Goal: Task Accomplishment & Management: Manage account settings

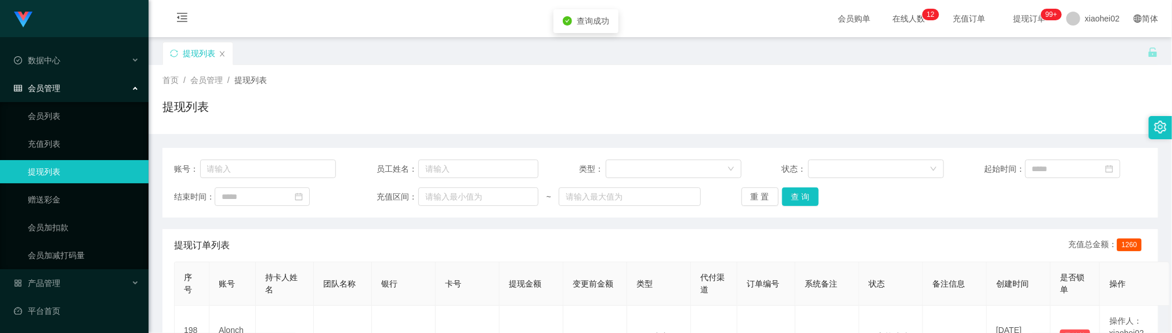
scroll to position [150, 0]
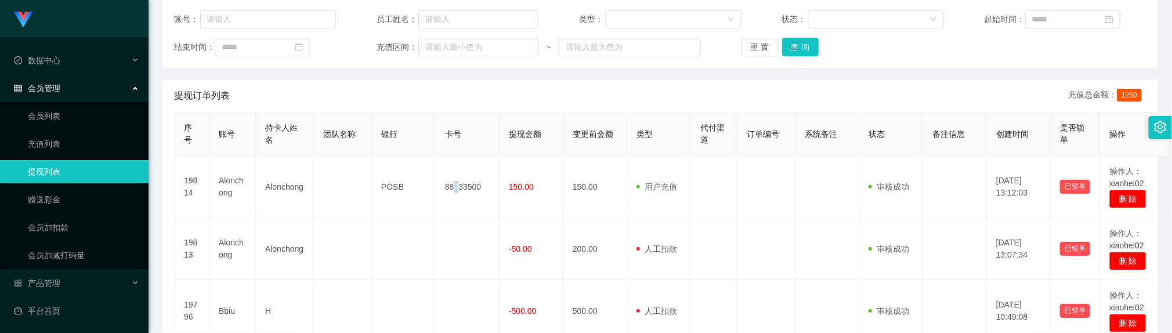
drag, startPoint x: 455, startPoint y: 173, endPoint x: 414, endPoint y: 128, distance: 60.8
click at [457, 173] on td "88733500" at bounding box center [468, 187] width 64 height 62
drag, startPoint x: 797, startPoint y: 46, endPoint x: 878, endPoint y: 74, distance: 85.3
click at [797, 45] on button "查 询" at bounding box center [800, 47] width 37 height 19
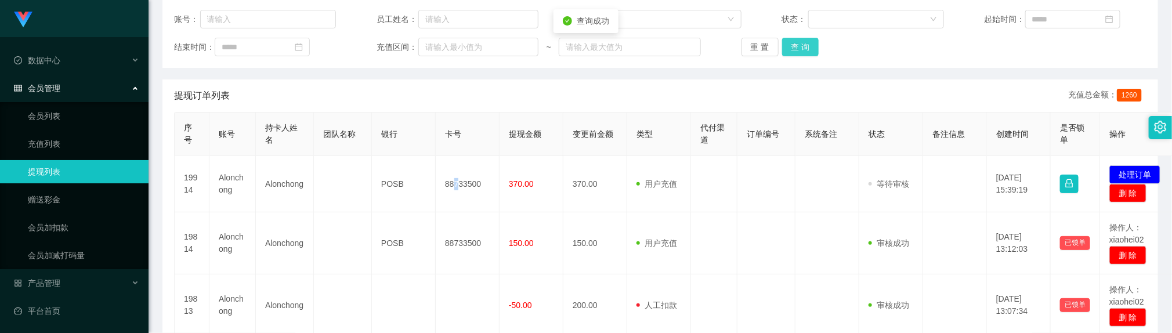
scroll to position [138, 0]
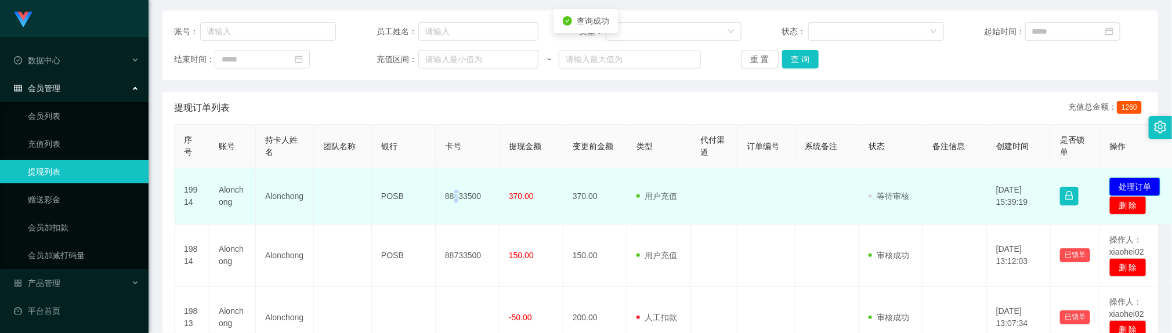
click at [1122, 185] on button "处理订单" at bounding box center [1135, 187] width 51 height 19
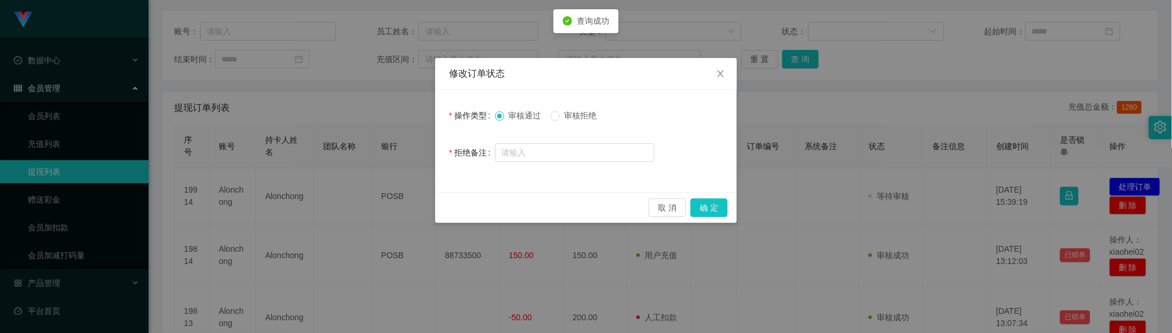
click at [585, 114] on span "审核拒绝" at bounding box center [581, 115] width 42 height 9
click at [561, 160] on input "text" at bounding box center [575, 152] width 160 height 19
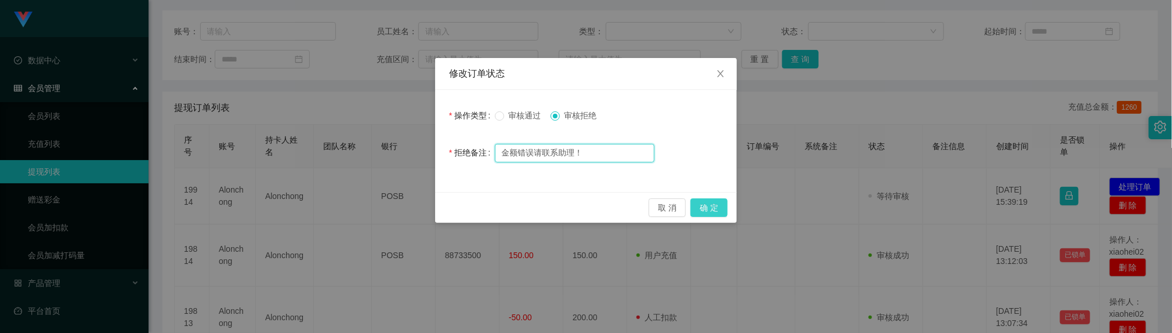
type input "金额错误请联系助理！"
click at [707, 207] on button "确 定" at bounding box center [709, 207] width 37 height 19
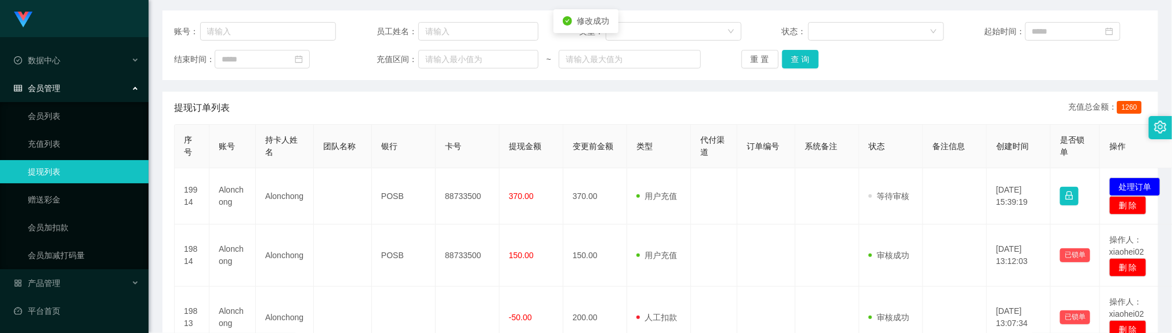
scroll to position [143, 0]
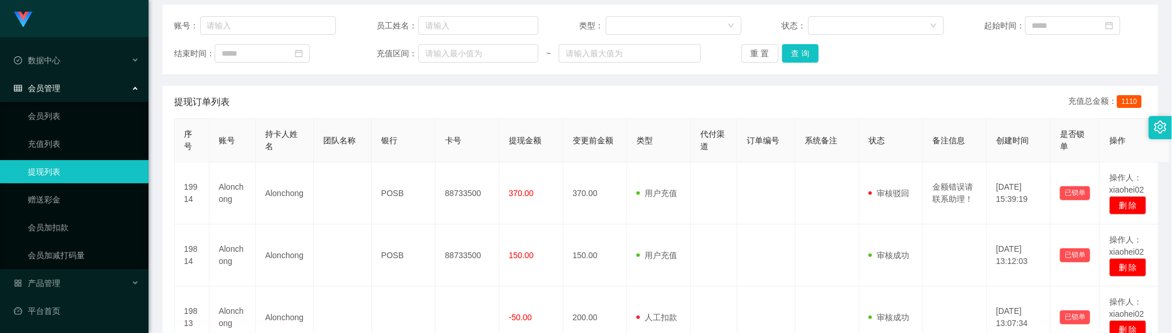
click at [398, 88] on div "提现订单列表 充值总金额： 1110" at bounding box center [660, 102] width 973 height 32
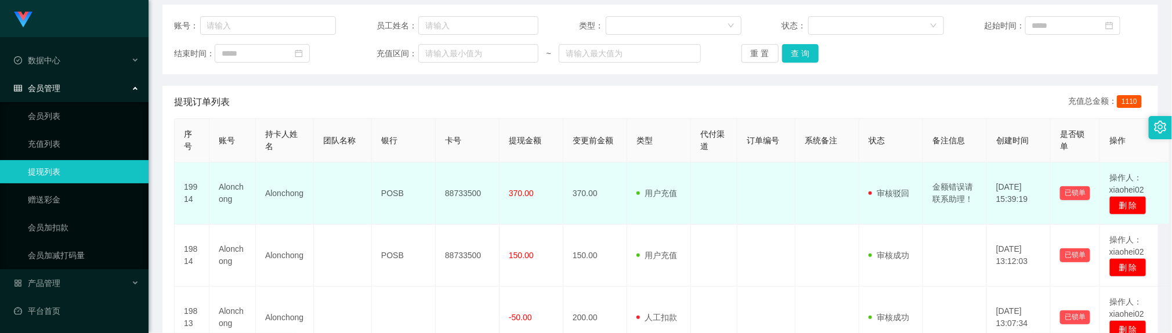
click at [721, 216] on td at bounding box center [714, 193] width 46 height 62
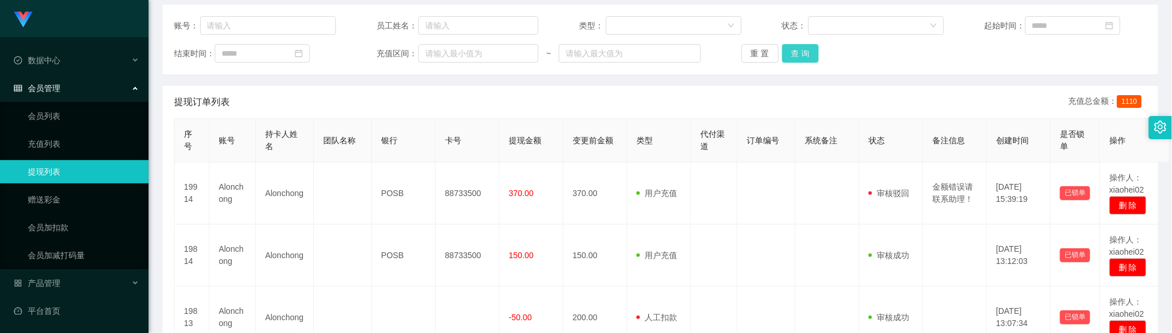
click at [801, 49] on button "查 询" at bounding box center [800, 53] width 37 height 19
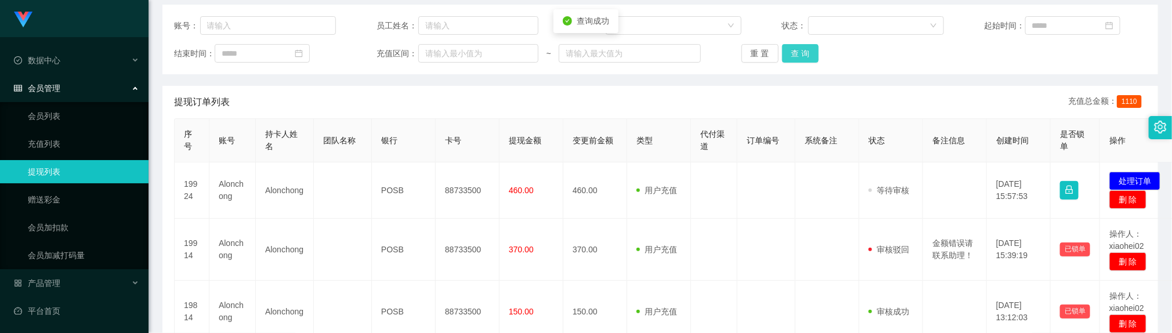
scroll to position [138, 0]
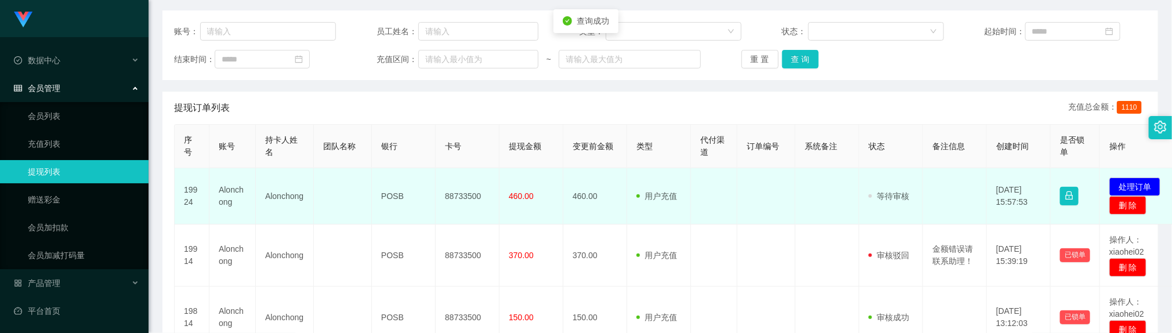
click at [467, 199] on td "88733500" at bounding box center [468, 196] width 64 height 56
copy td "88733500"
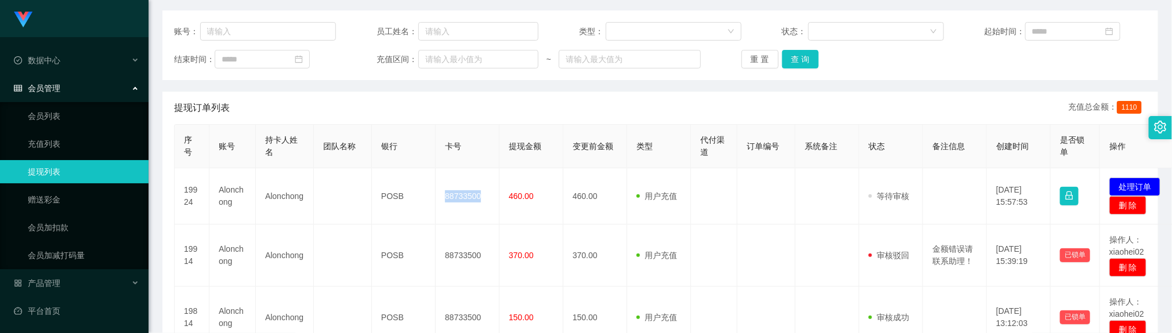
click at [676, 168] on th "类型" at bounding box center [659, 147] width 64 height 44
click at [800, 60] on button "查 询" at bounding box center [800, 59] width 37 height 19
drag, startPoint x: 485, startPoint y: 118, endPoint x: 547, endPoint y: 110, distance: 63.3
click at [486, 118] on div "提现订单列表 充值总金额： 1110" at bounding box center [660, 108] width 973 height 32
click at [812, 58] on button "查 询" at bounding box center [800, 59] width 37 height 19
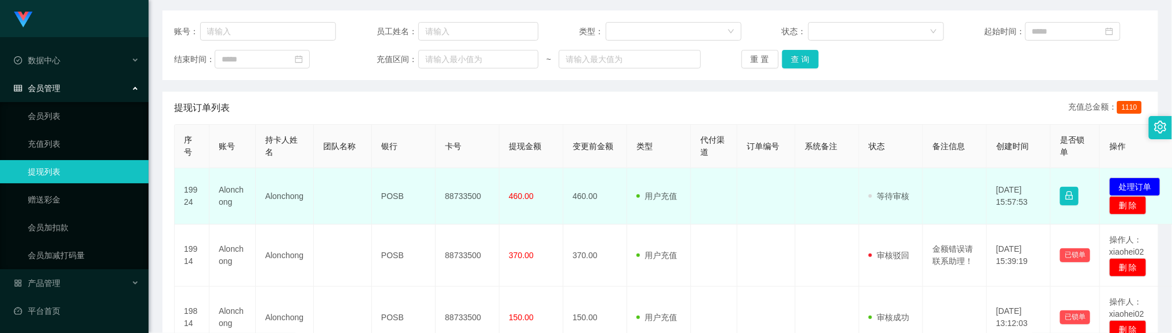
click at [732, 207] on td at bounding box center [714, 196] width 46 height 56
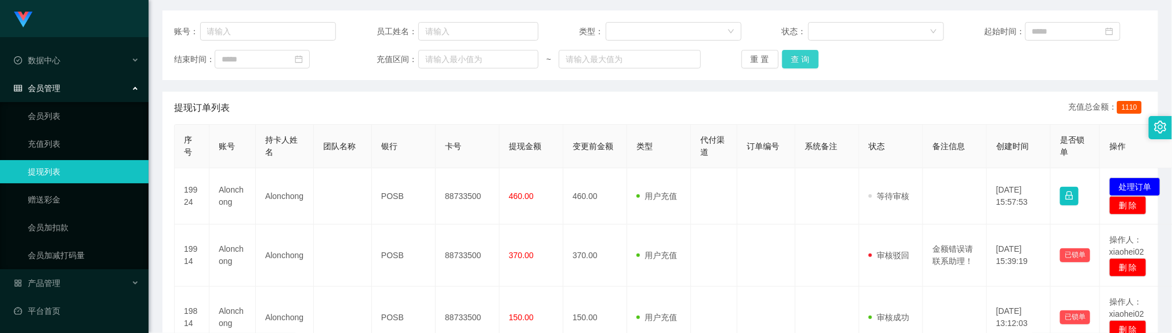
click at [801, 56] on button "查 询" at bounding box center [800, 59] width 37 height 19
click at [400, 111] on div "提现订单列表 充值总金额： 1110" at bounding box center [660, 108] width 973 height 32
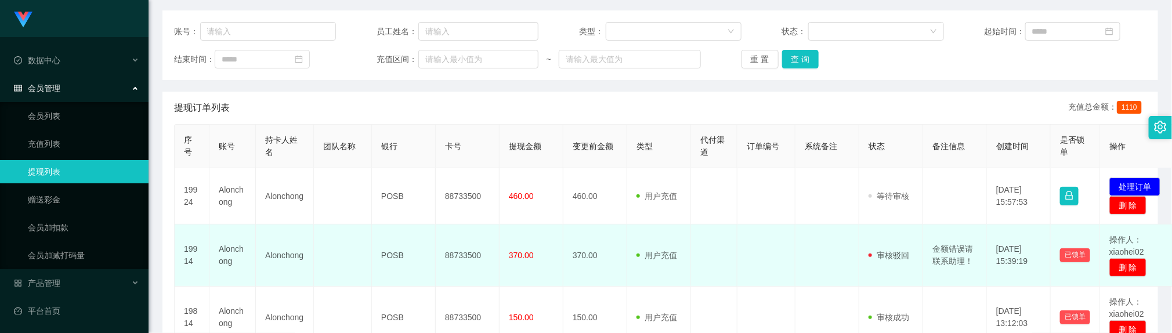
click at [1041, 241] on td "[DATE] 15:39:19" at bounding box center [1019, 256] width 64 height 62
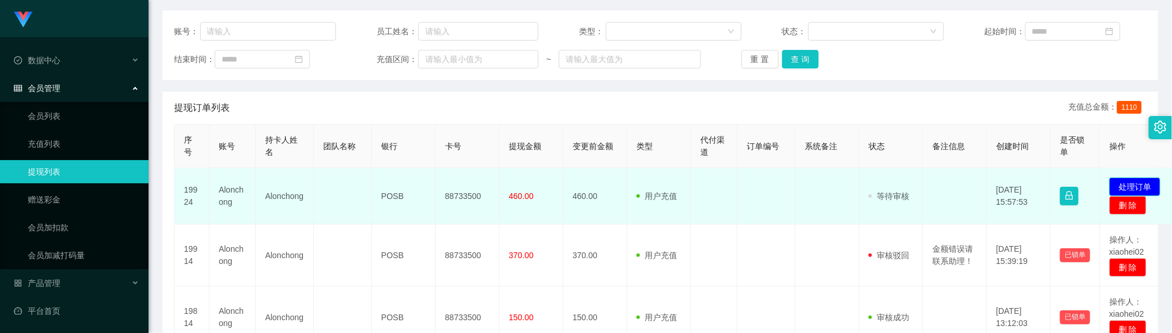
click at [1132, 183] on button "处理订单" at bounding box center [1135, 187] width 51 height 19
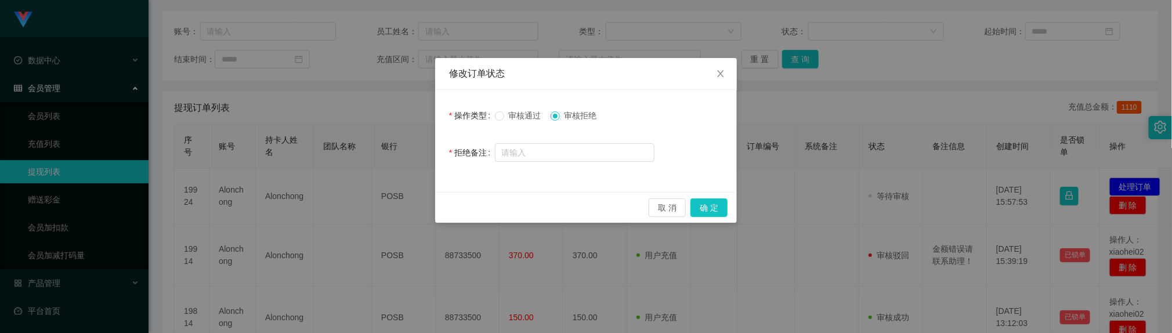
drag, startPoint x: 517, startPoint y: 112, endPoint x: 591, endPoint y: 132, distance: 76.5
click at [518, 112] on span "审核通过" at bounding box center [525, 115] width 42 height 9
click at [716, 212] on button "确 定" at bounding box center [709, 207] width 37 height 19
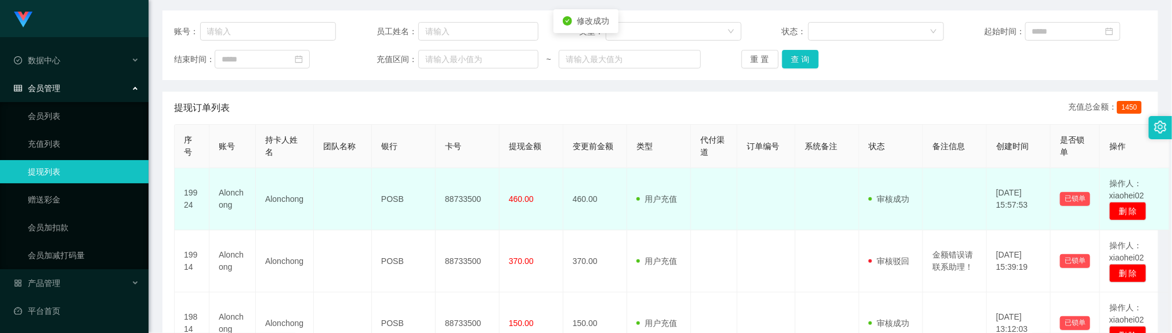
scroll to position [143, 0]
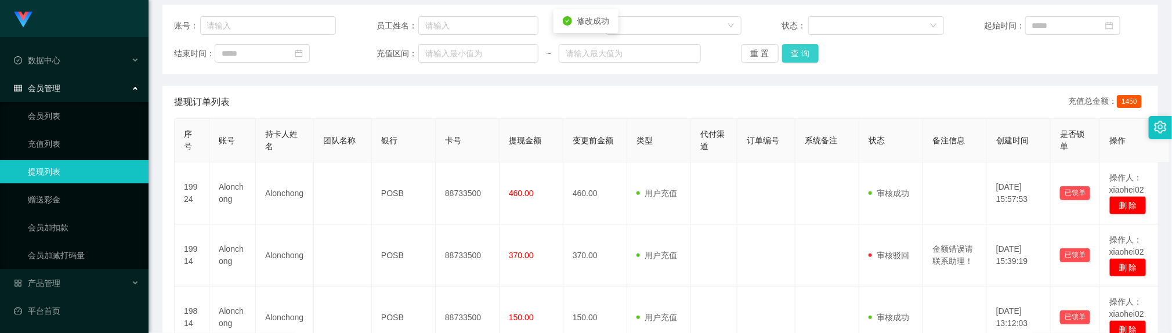
click at [808, 52] on button "查 询" at bounding box center [800, 53] width 37 height 19
click at [398, 101] on div "提现订单列表 充值总金额： 1450" at bounding box center [660, 102] width 973 height 32
click at [784, 55] on button "查 询" at bounding box center [800, 53] width 37 height 19
click at [800, 57] on button "查 询" at bounding box center [800, 53] width 37 height 19
drag, startPoint x: 578, startPoint y: 91, endPoint x: 752, endPoint y: 89, distance: 174.1
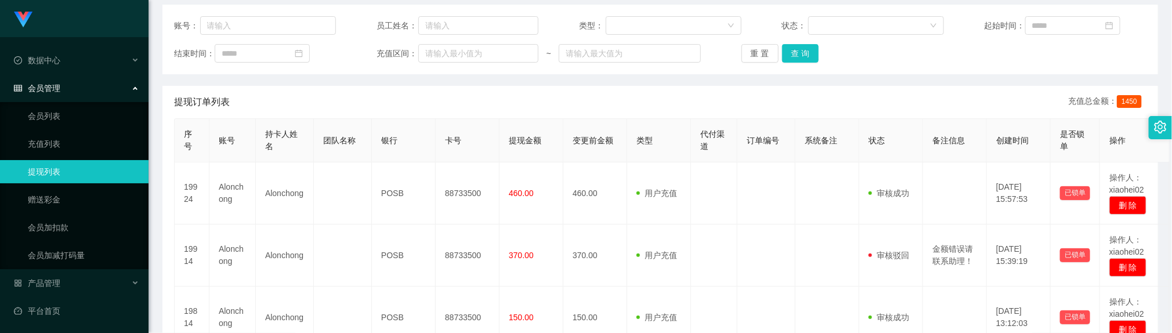
click at [578, 91] on div "提现订单列表 充值总金额： 1450" at bounding box center [660, 102] width 973 height 32
click at [791, 58] on button "查 询" at bounding box center [800, 53] width 37 height 19
click at [807, 51] on button "查 询" at bounding box center [800, 53] width 37 height 19
click at [800, 45] on button "查 询" at bounding box center [800, 53] width 37 height 19
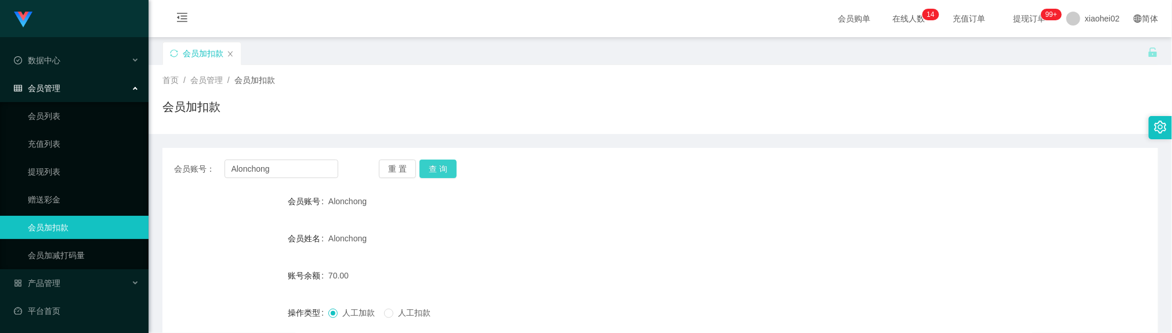
scroll to position [87, 0]
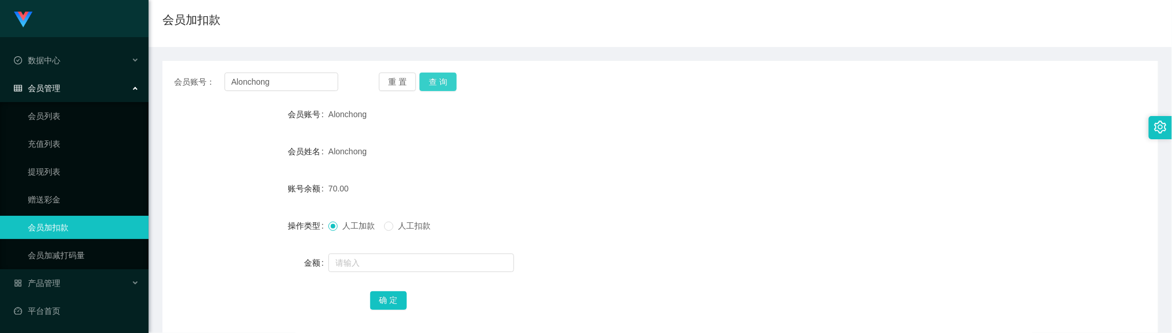
click at [428, 77] on button "查 询" at bounding box center [438, 82] width 37 height 19
click at [373, 268] on input "text" at bounding box center [421, 263] width 186 height 19
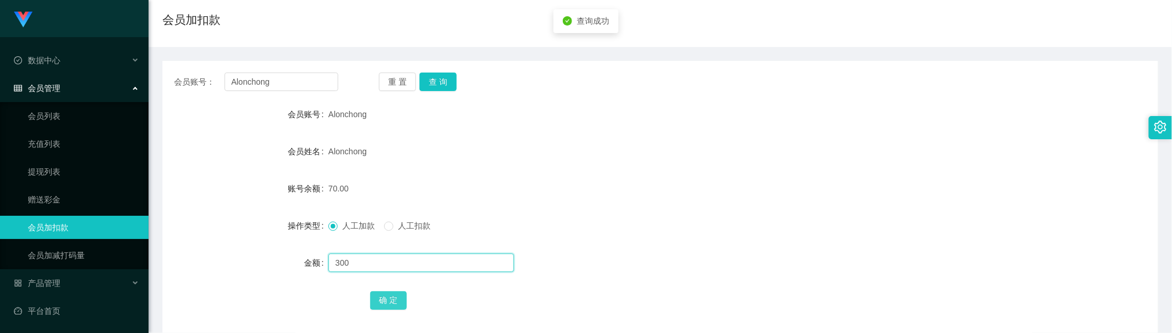
type input "300"
click at [392, 298] on button "确 定" at bounding box center [388, 300] width 37 height 19
click at [669, 140] on div "Alonchong" at bounding box center [618, 151] width 581 height 23
drag, startPoint x: 547, startPoint y: 165, endPoint x: 537, endPoint y: 132, distance: 34.7
click at [548, 165] on form "会员账号 Alonchong 会员姓名 Alonchong 账号余额 370.00 操作类型 人工加款 人工扣款 金额 确 定" at bounding box center [660, 207] width 996 height 209
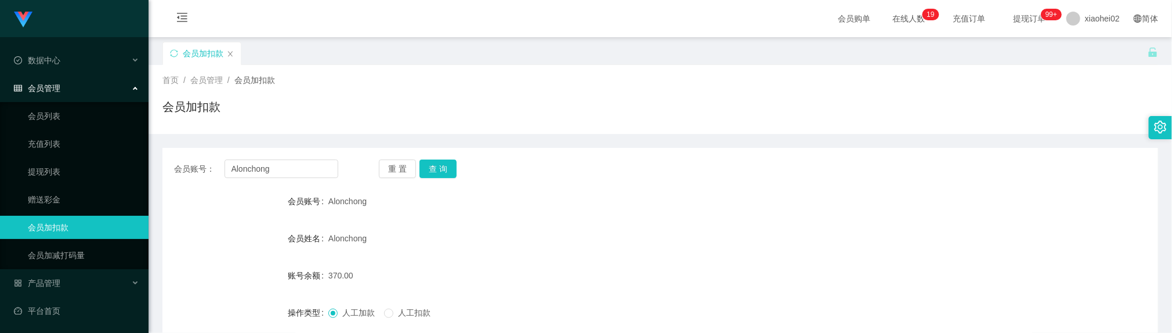
click at [299, 160] on input "Alonchong" at bounding box center [282, 169] width 114 height 19
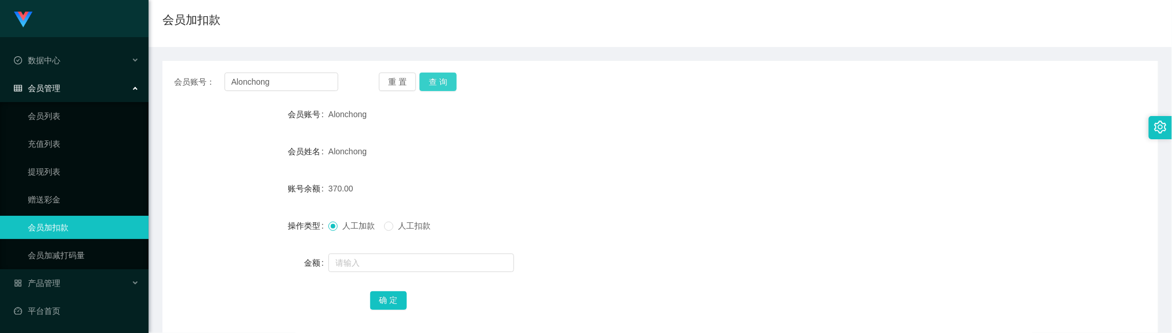
click at [440, 77] on button "查 询" at bounding box center [438, 82] width 37 height 19
click at [374, 267] on input "text" at bounding box center [421, 263] width 186 height 19
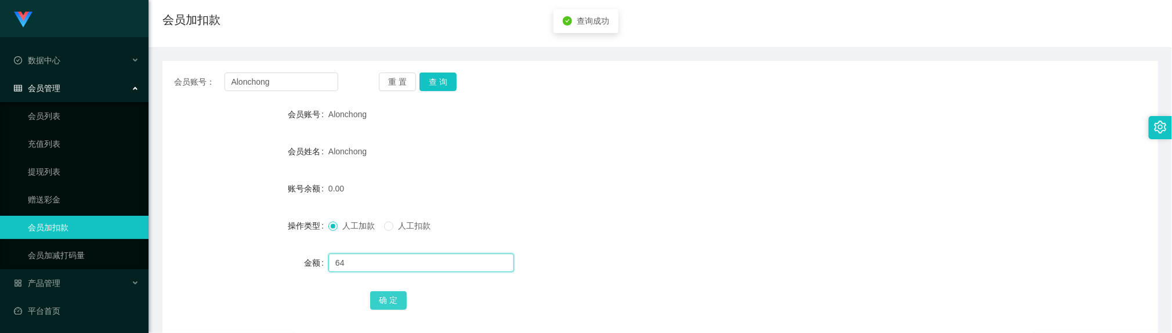
type input "64"
drag, startPoint x: 399, startPoint y: 304, endPoint x: 388, endPoint y: 304, distance: 11.0
click at [395, 304] on button "确 定" at bounding box center [388, 300] width 37 height 19
click at [645, 239] on form "会员账号 Alonchong 会员姓名 Alonchong 账号余额 64.00 操作类型 人工加款 人工扣款 金额 确 定" at bounding box center [660, 207] width 996 height 209
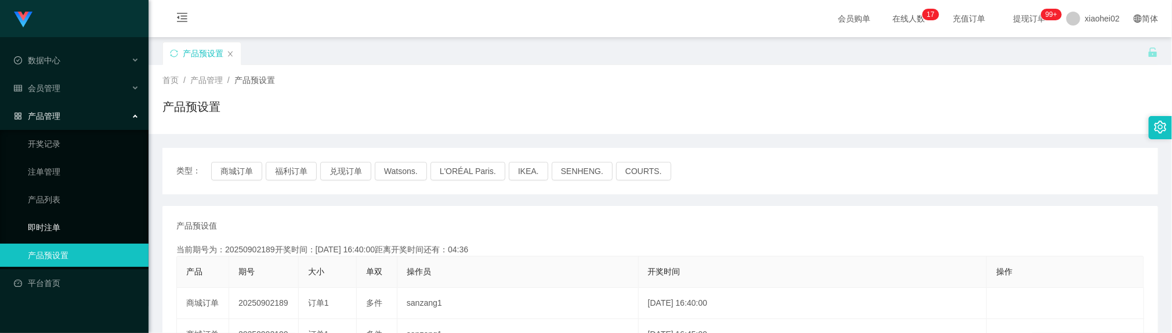
scroll to position [87, 0]
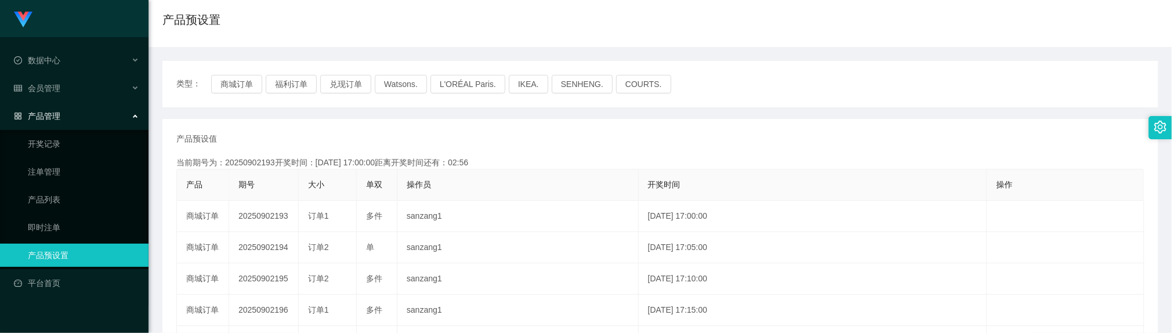
drag, startPoint x: 501, startPoint y: 150, endPoint x: 394, endPoint y: 58, distance: 141.6
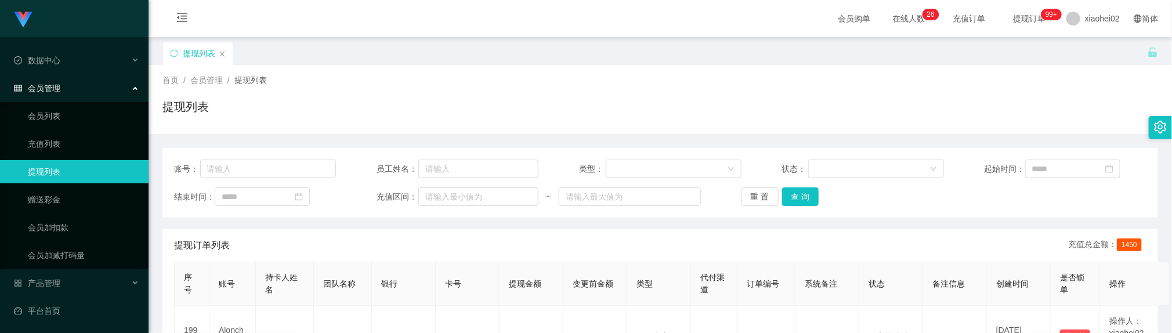
scroll to position [143, 0]
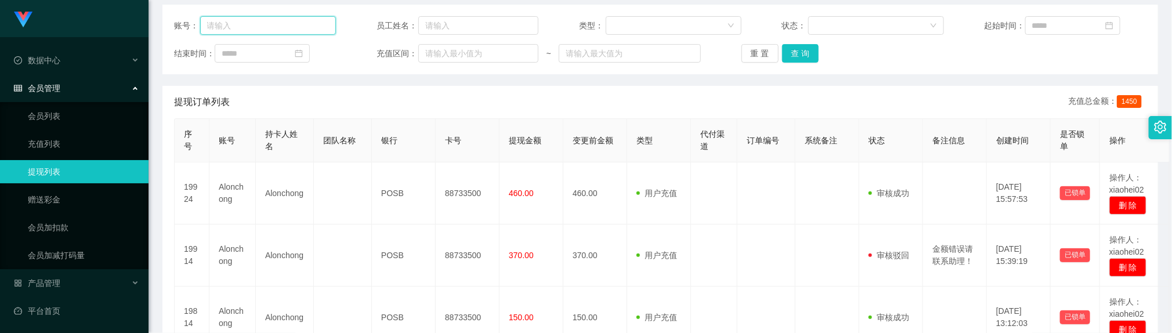
click at [276, 16] on input "text" at bounding box center [268, 25] width 136 height 19
paste input "kk1234567"
type input "kk1234567"
click at [793, 47] on button "查 询" at bounding box center [800, 53] width 37 height 19
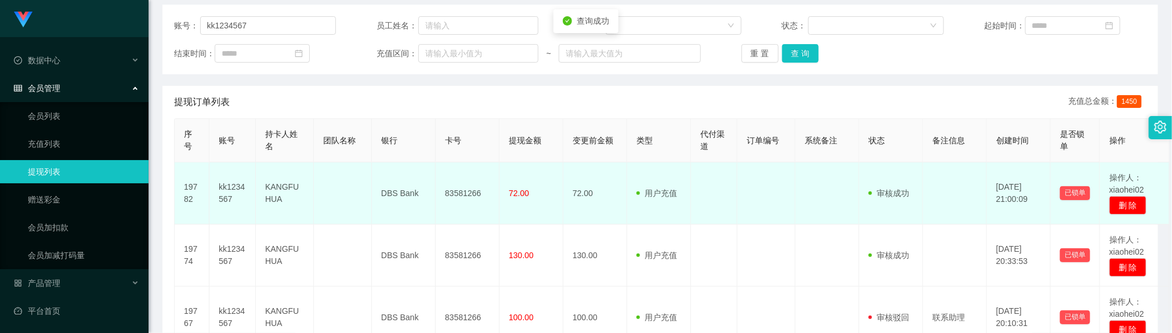
click at [469, 190] on td "83581266" at bounding box center [468, 193] width 64 height 62
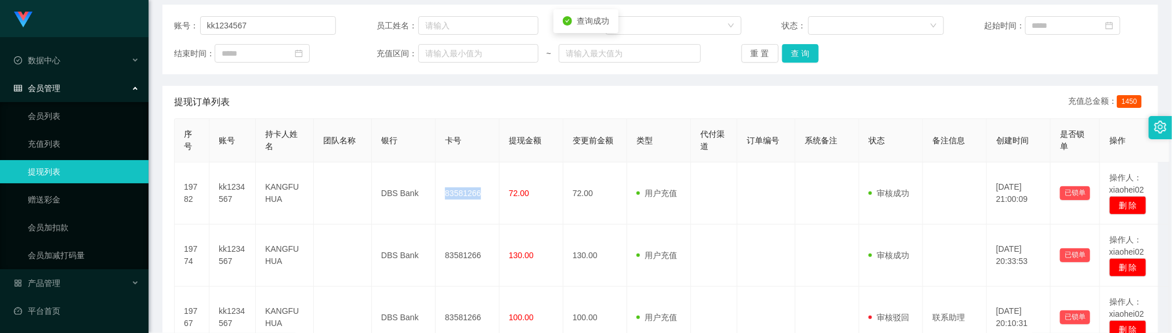
copy td "83581266"
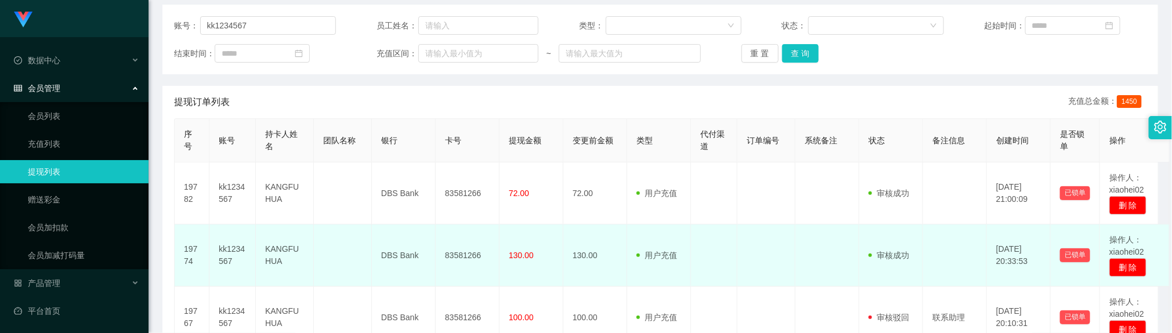
click at [961, 253] on td at bounding box center [955, 256] width 64 height 62
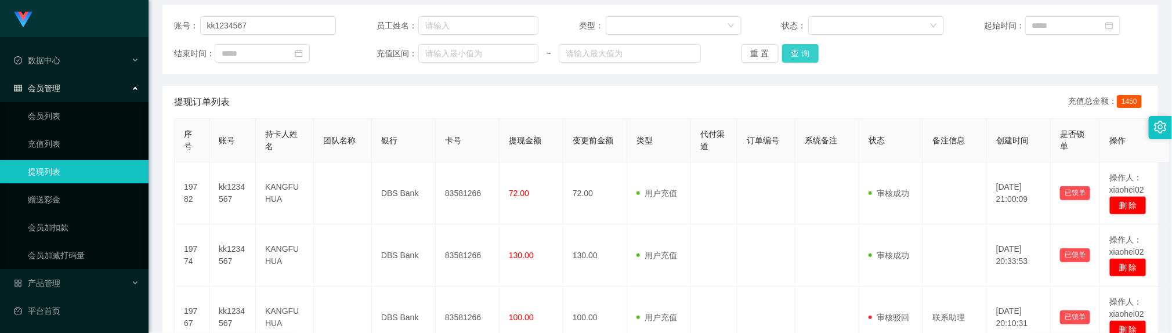
click at [797, 47] on button "查 询" at bounding box center [800, 53] width 37 height 19
click at [432, 97] on div "提现订单列表 充值总金额： 1450" at bounding box center [660, 102] width 973 height 32
